Goal: Register for event/course

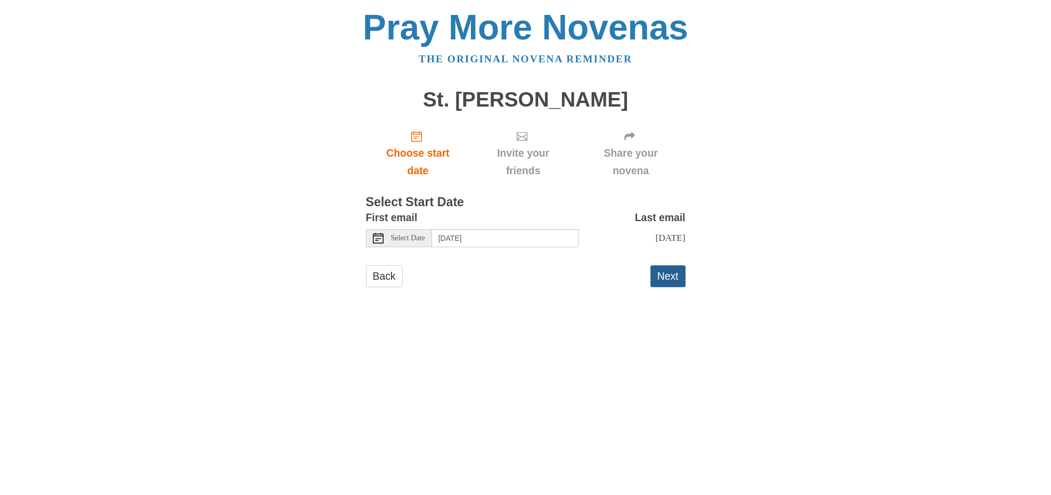
click at [667, 275] on button "Next" at bounding box center [667, 276] width 35 height 22
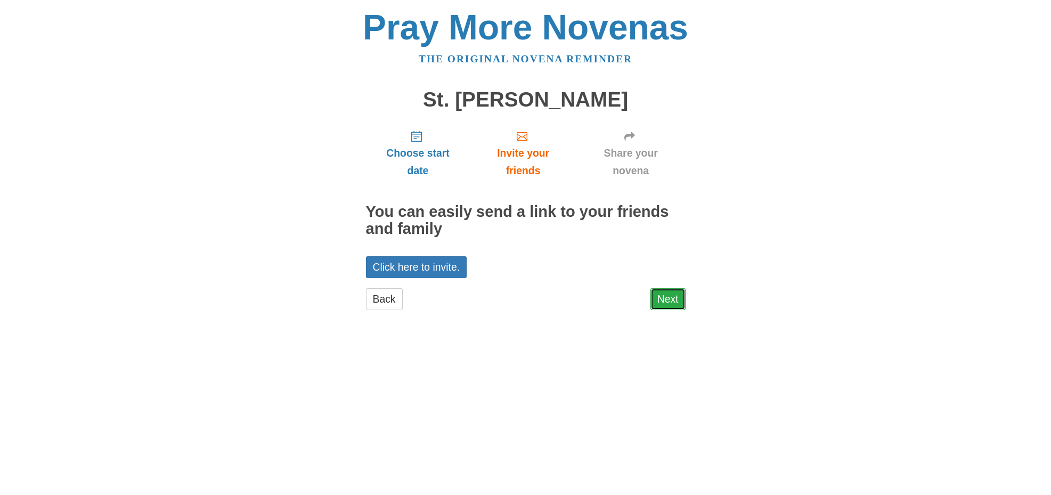
click at [673, 299] on link "Next" at bounding box center [667, 299] width 35 height 22
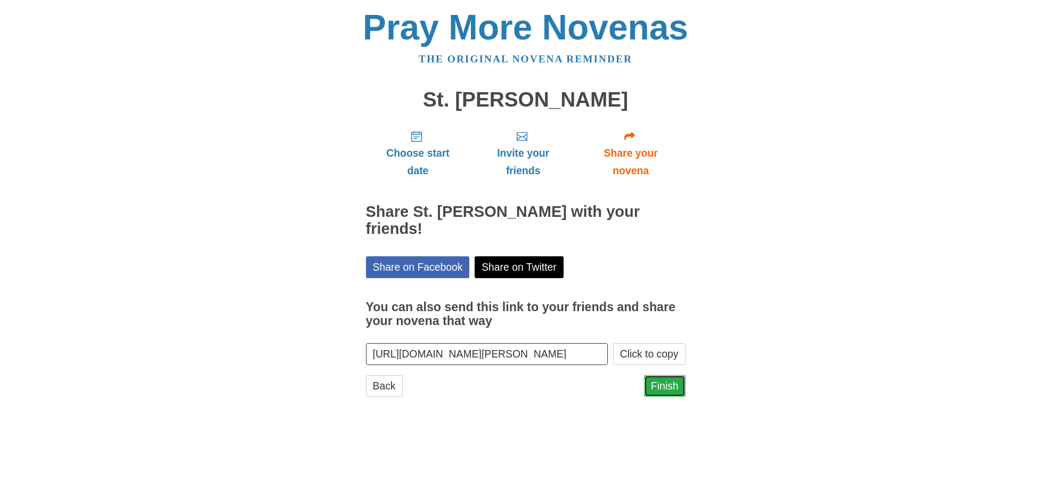
click at [667, 375] on link "Finish" at bounding box center [665, 386] width 42 height 22
